Goal: Task Accomplishment & Management: Manage account settings

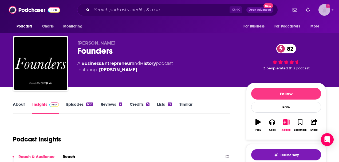
click at [327, 10] on img "Logged in as vjacobi" at bounding box center [325, 10] width 12 height 12
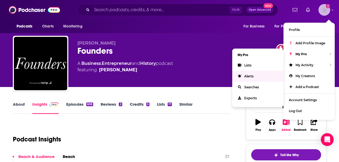
click at [251, 74] on span "Alerts" at bounding box center [248, 76] width 9 height 4
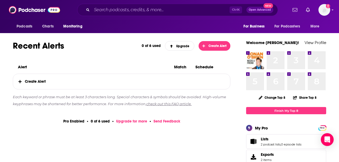
scroll to position [18, 0]
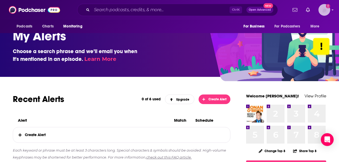
click at [330, 9] on img "Logged in as vjacobi" at bounding box center [325, 10] width 12 height 12
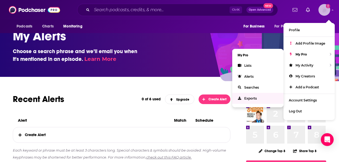
click at [247, 99] on span "Exports" at bounding box center [250, 98] width 13 height 4
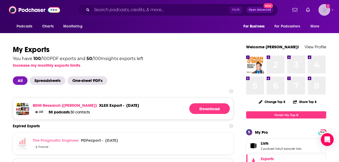
scroll to position [18, 0]
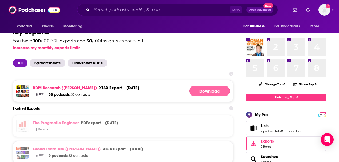
click at [205, 89] on link "Download" at bounding box center [209, 91] width 41 height 11
